Goal: Use online tool/utility: Utilize a website feature to perform a specific function

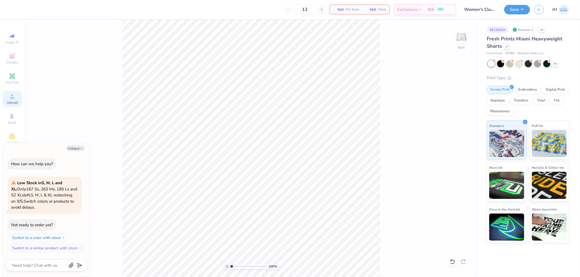
click at [15, 104] on span "Upload" at bounding box center [12, 103] width 11 height 4
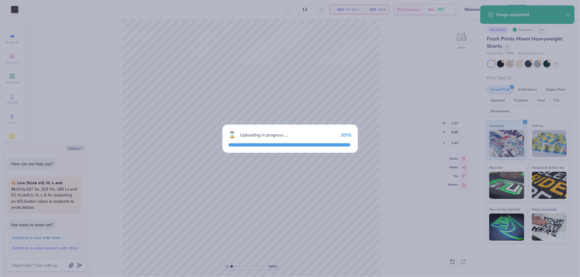
type textarea "x"
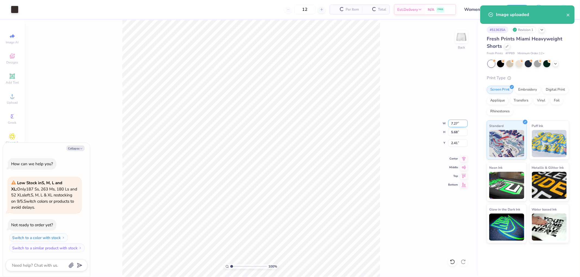
click at [455, 124] on input "7.27" at bounding box center [458, 124] width 20 height 8
type input "4"
type textarea "x"
type input "4.00"
type textarea "x"
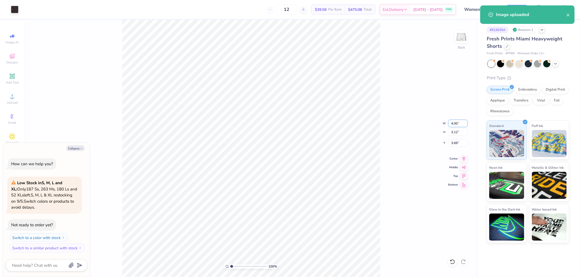
type input "3.12"
type input "3.69"
type textarea "x"
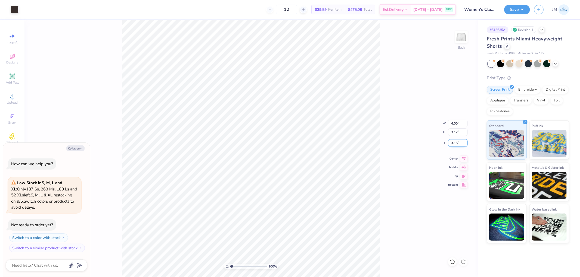
click at [454, 142] on input "3.15" at bounding box center [458, 143] width 20 height 8
type input "1.5"
type textarea "x"
type input "1.50"
click at [461, 157] on icon at bounding box center [464, 158] width 8 height 7
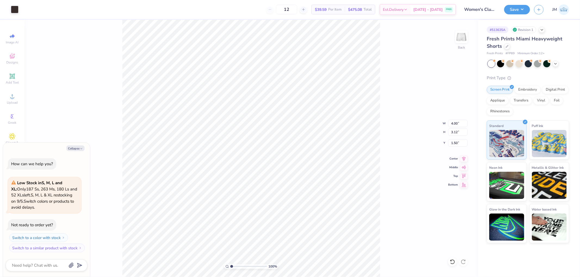
click at [395, 158] on div "100 % Back W 4.00 4.00 " H 3.12 3.12 " Y 1.50 1.50 " Center Middle Top Bottom" at bounding box center [250, 149] width 453 height 258
click at [523, 10] on button "Save" at bounding box center [517, 9] width 26 height 10
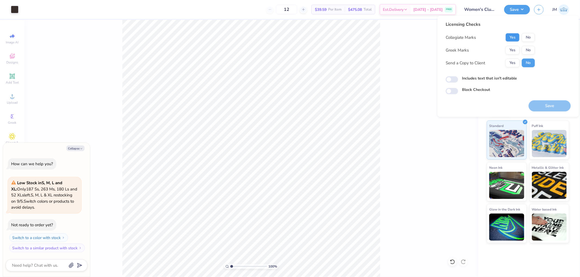
click at [511, 38] on button "Yes" at bounding box center [512, 37] width 14 height 9
click at [527, 49] on button "No" at bounding box center [528, 50] width 13 height 9
click at [545, 106] on button "Save" at bounding box center [549, 106] width 42 height 11
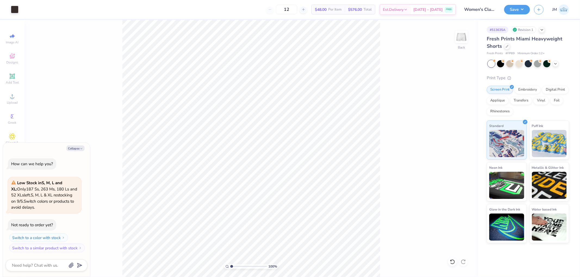
type textarea "x"
